Goal: Check status: Check status

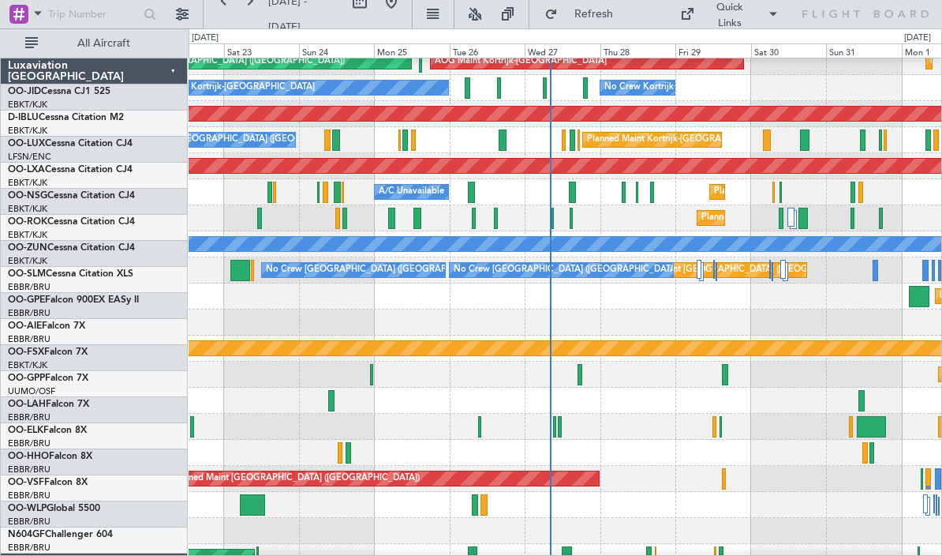
scroll to position [52, 0]
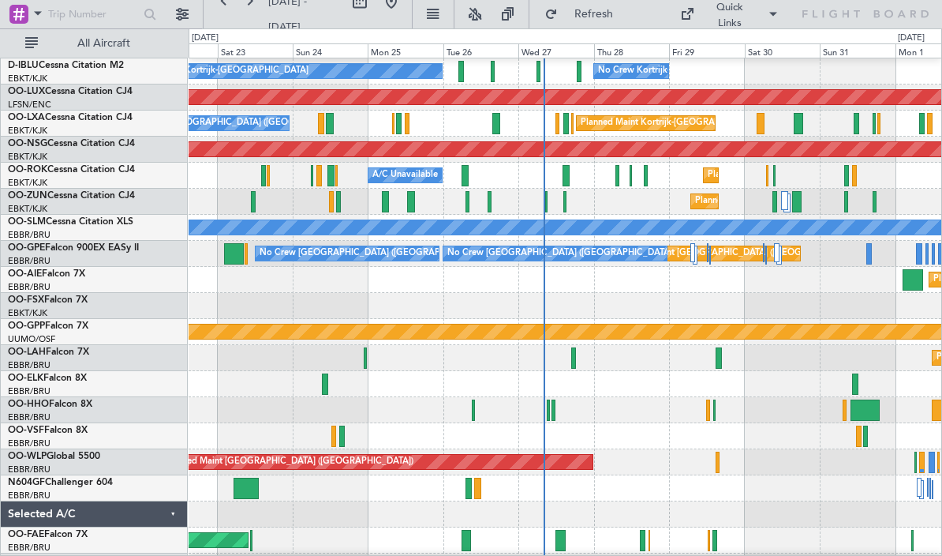
click at [488, 15] on button at bounding box center [474, 14] width 25 height 25
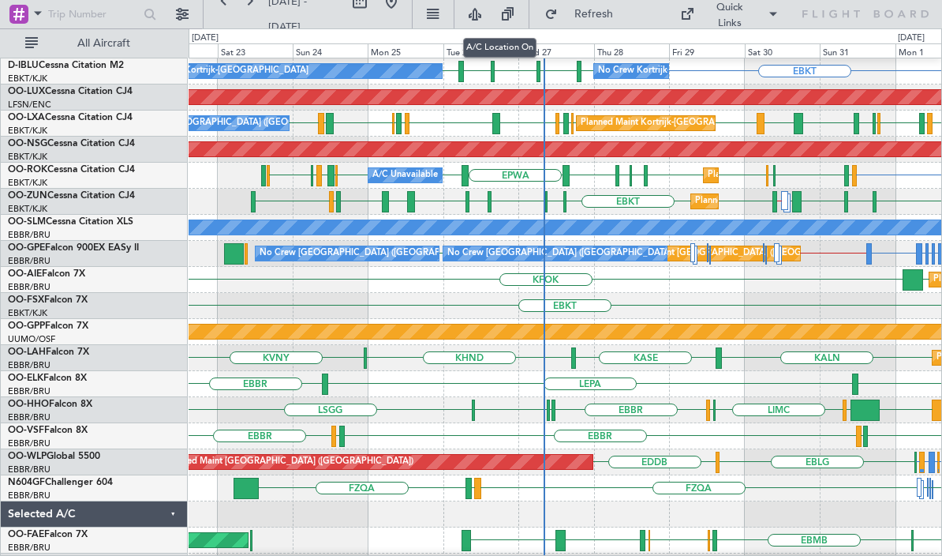
scroll to position [67, 0]
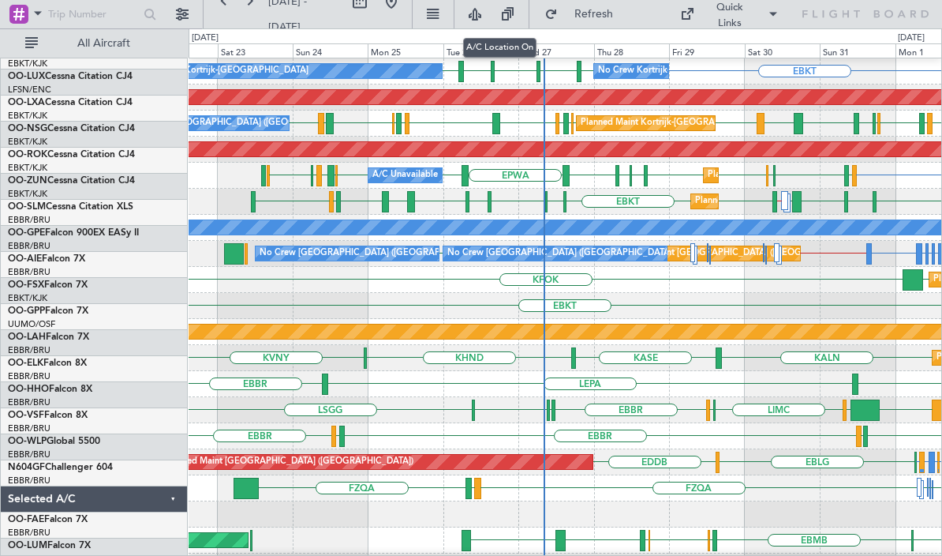
click at [668, 324] on div "Grounded [PERSON_NAME]" at bounding box center [566, 331] width 2258 height 14
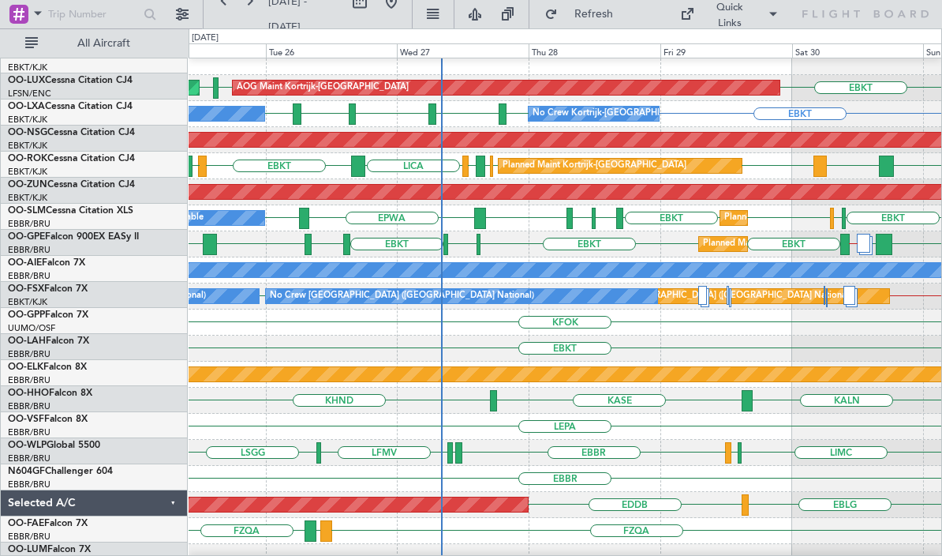
scroll to position [101, 0]
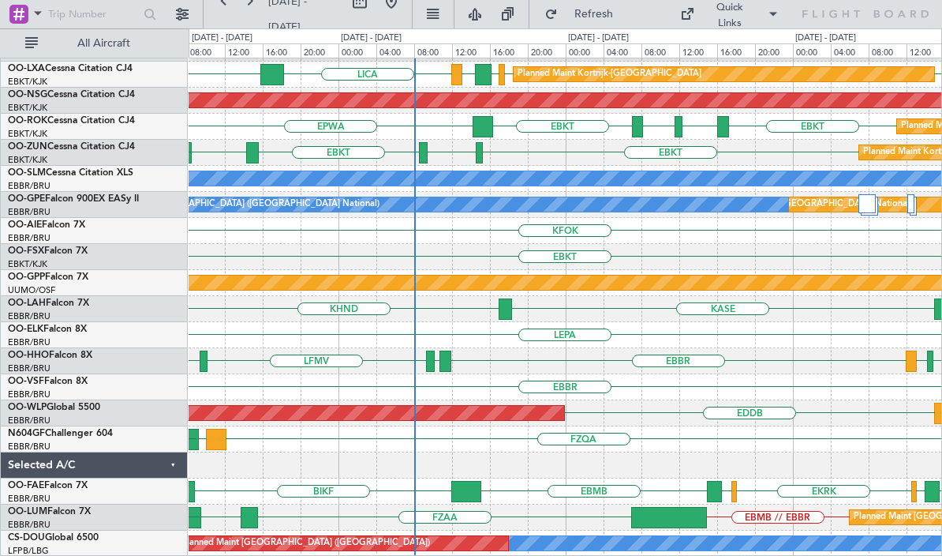
click at [480, 358] on div "LIMC [GEOGRAPHIC_DATA] [GEOGRAPHIC_DATA] [GEOGRAPHIC_DATA] LFMV [GEOGRAPHIC_DAT…" at bounding box center [565, 361] width 753 height 26
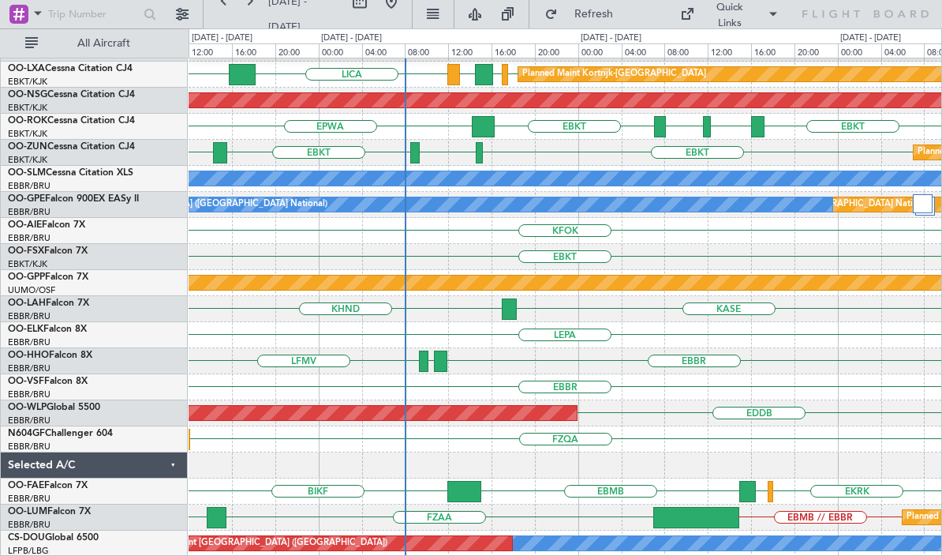
click at [442, 361] on div at bounding box center [440, 360] width 13 height 21
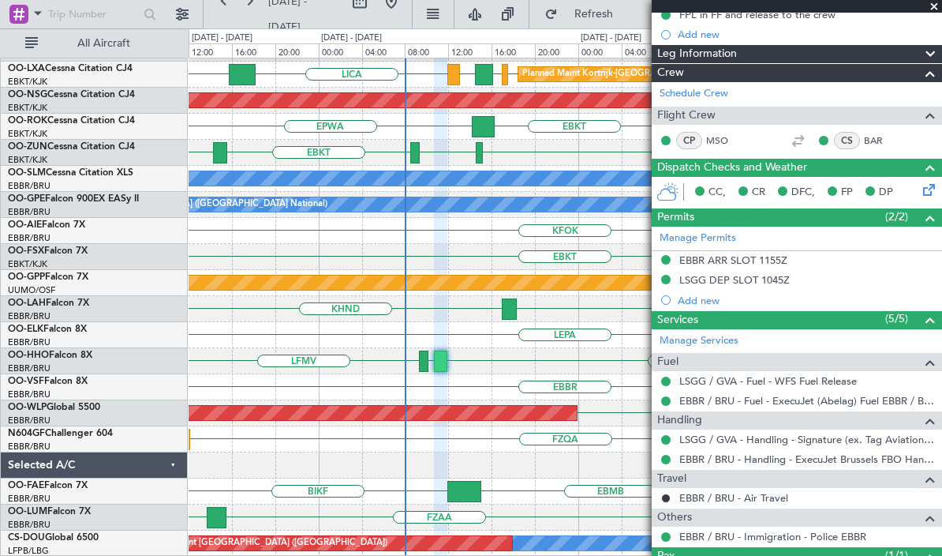
scroll to position [187, 0]
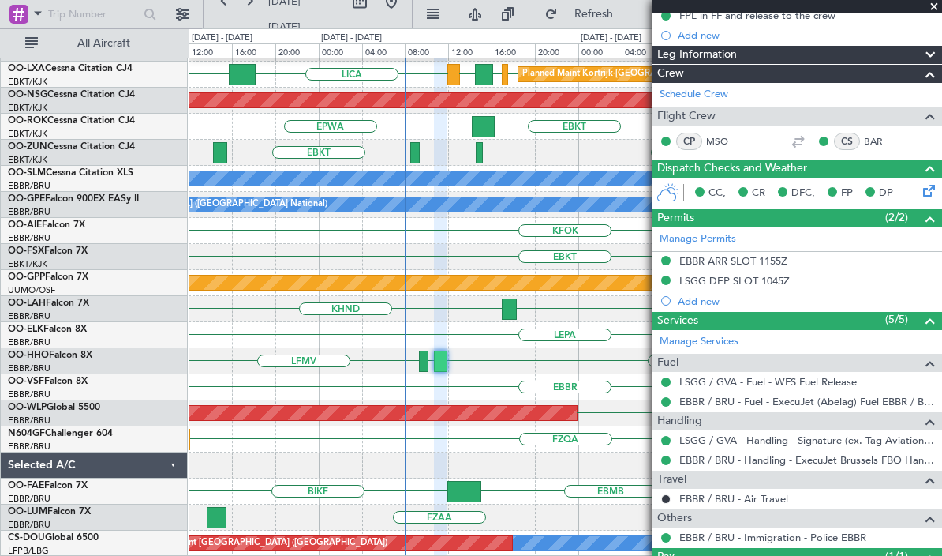
click at [419, 364] on div at bounding box center [423, 360] width 9 height 21
click at [429, 367] on div "EBBR [GEOGRAPHIC_DATA] LFMV" at bounding box center [565, 361] width 753 height 26
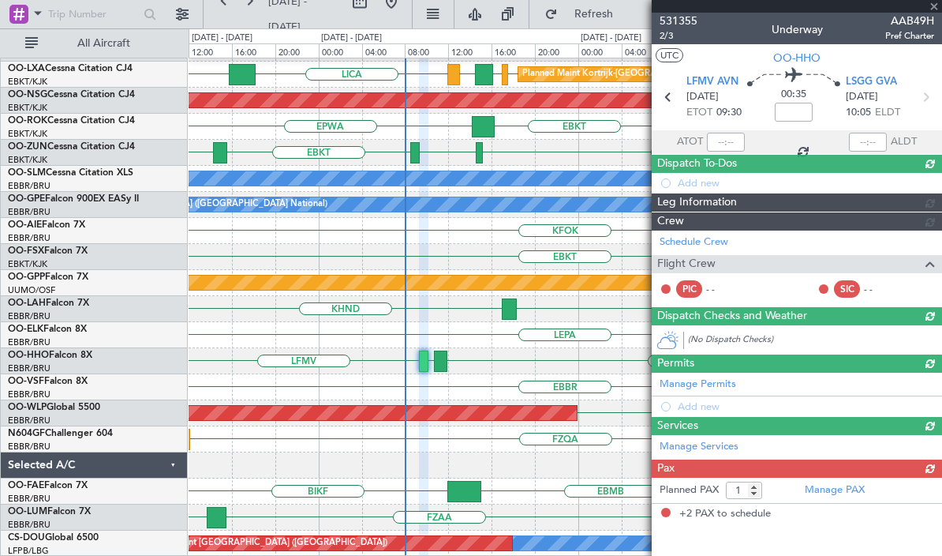
type input "-00:05"
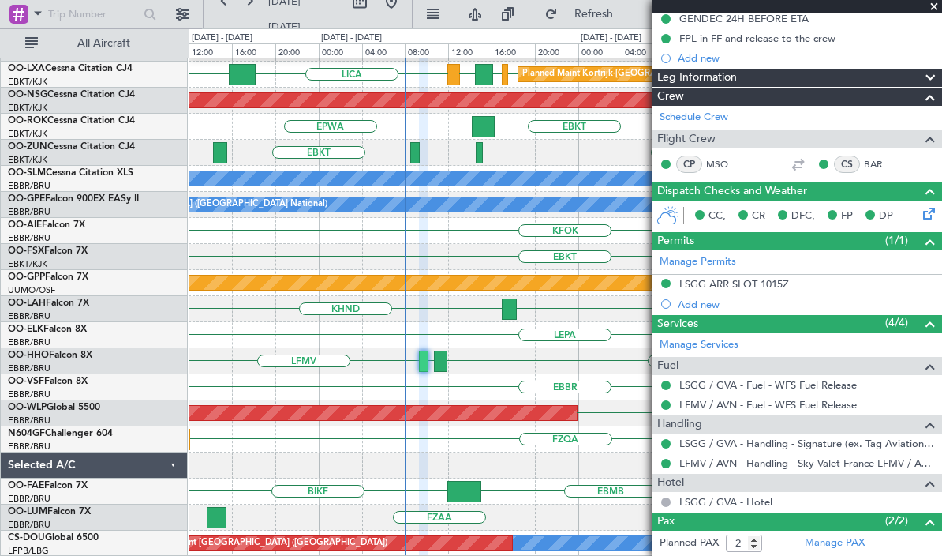
scroll to position [163, 0]
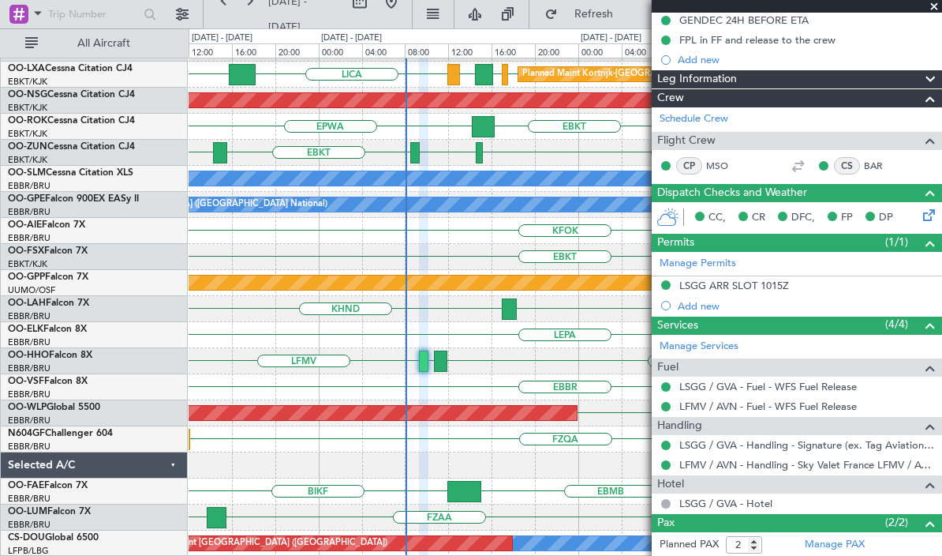
click at [937, 3] on span at bounding box center [934, 7] width 16 height 14
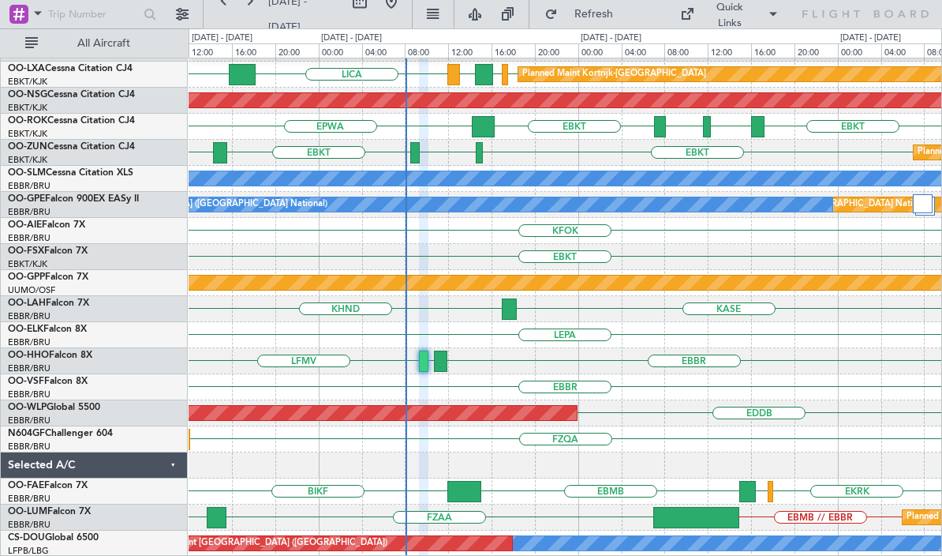
type input "0"
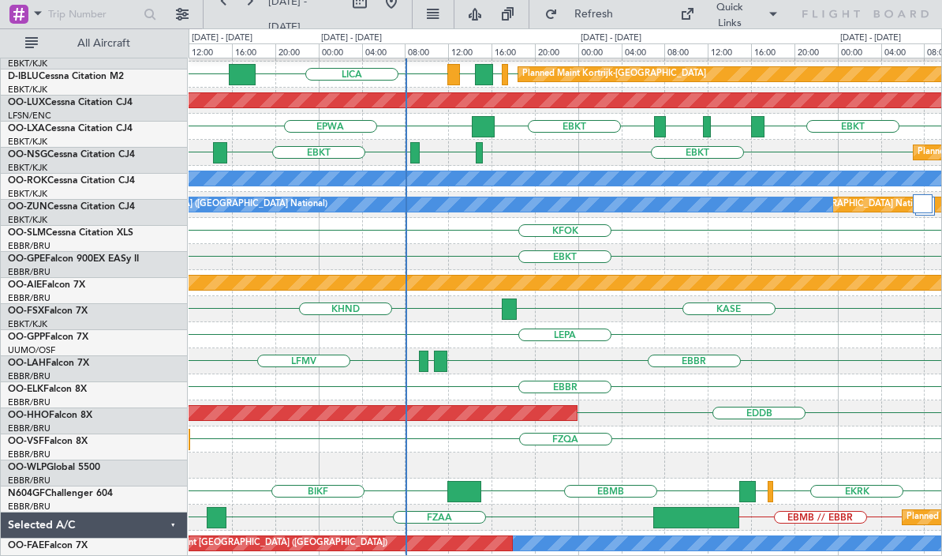
scroll to position [0, 0]
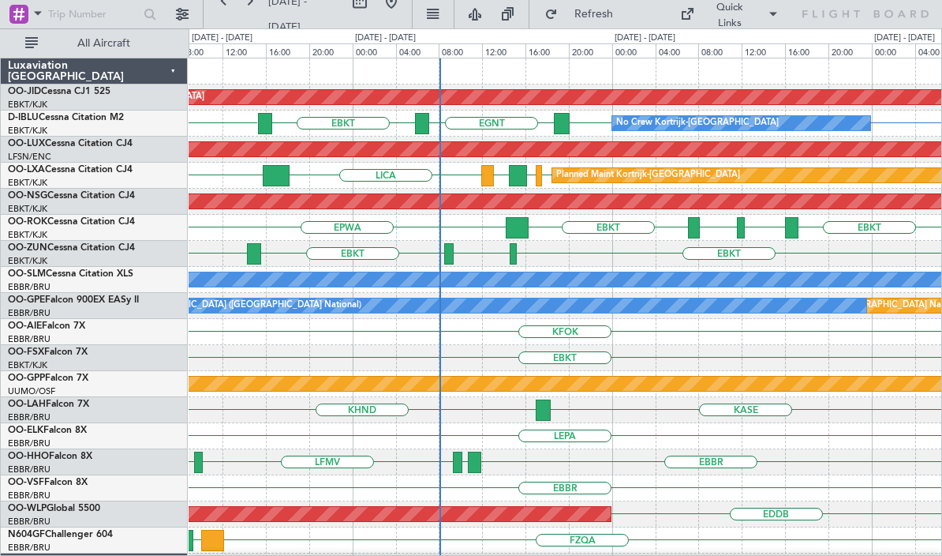
click at [519, 230] on div at bounding box center [517, 227] width 23 height 21
click at [518, 226] on div at bounding box center [517, 227] width 23 height 21
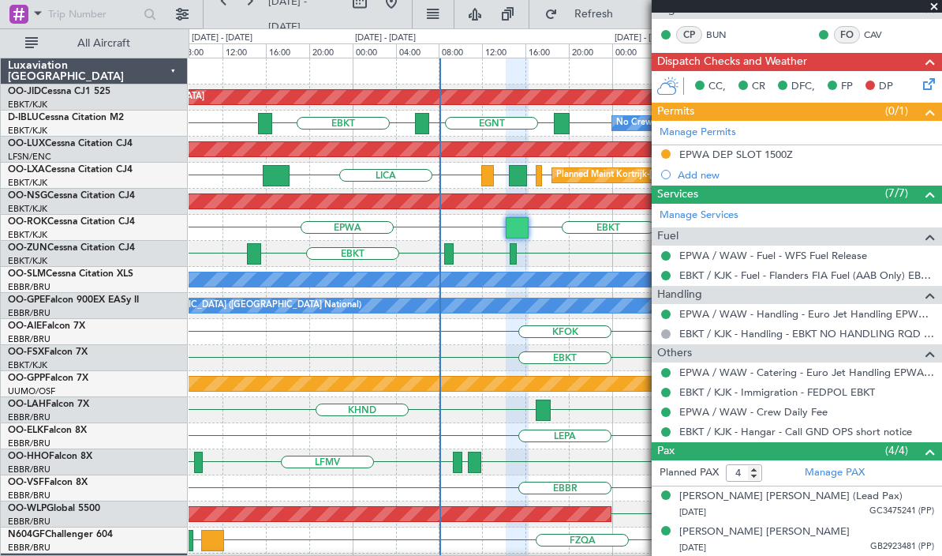
scroll to position [292, 0]
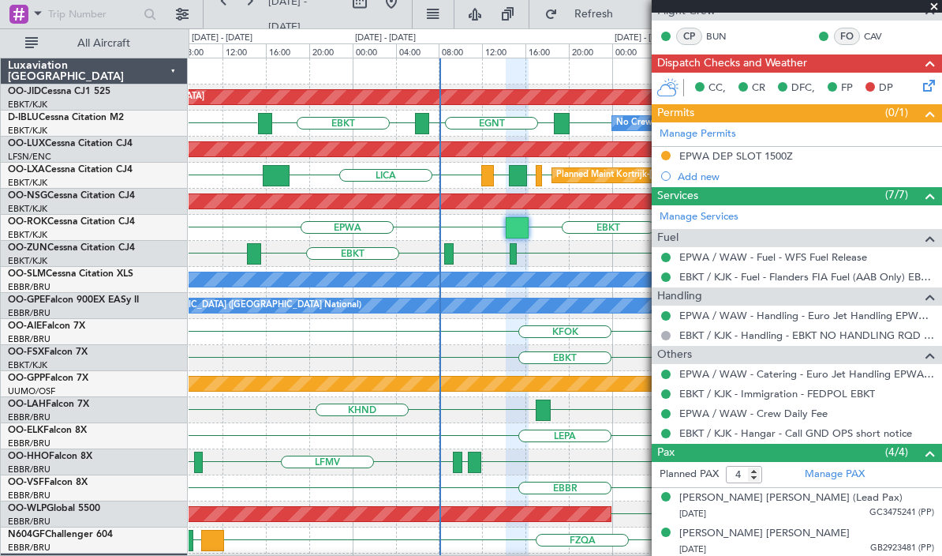
click at [933, 8] on span at bounding box center [934, 7] width 16 height 14
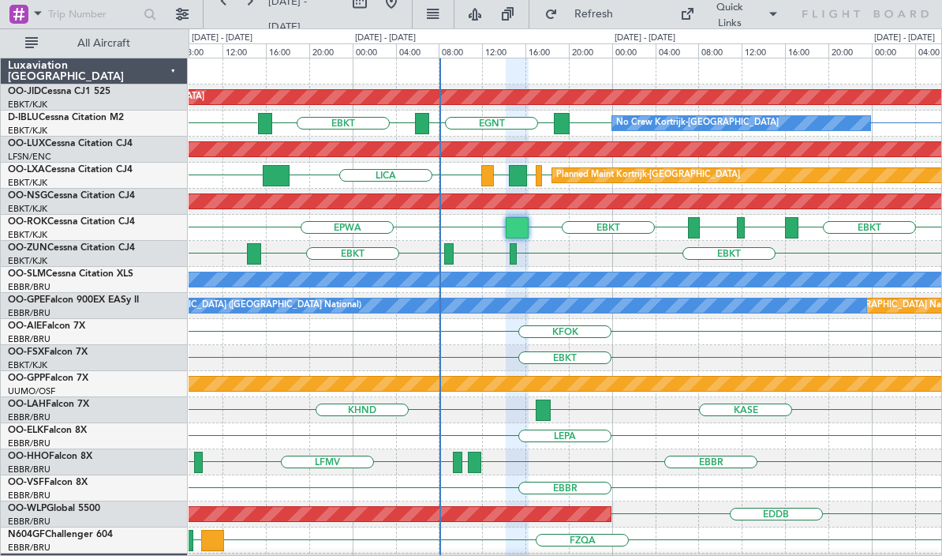
type input "0"
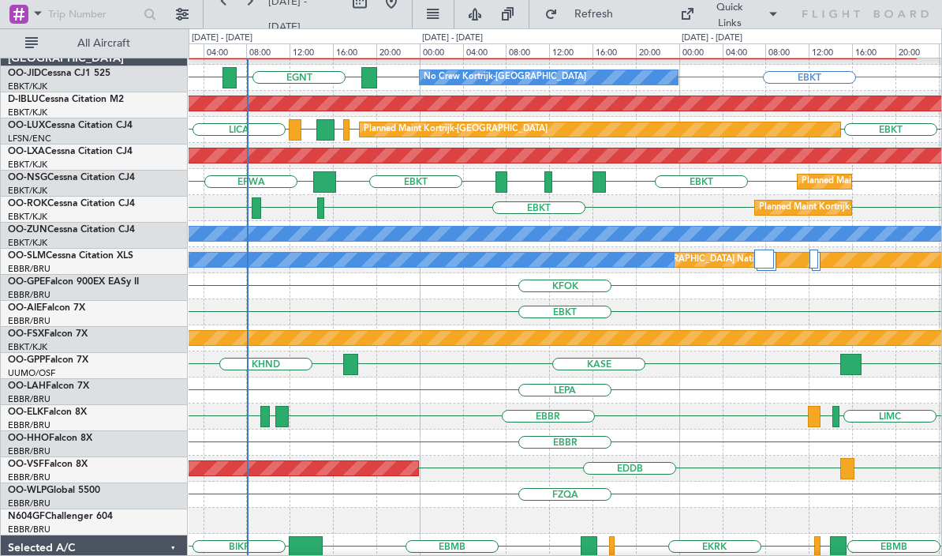
scroll to position [0, 0]
